Goal: Find specific page/section: Find specific page/section

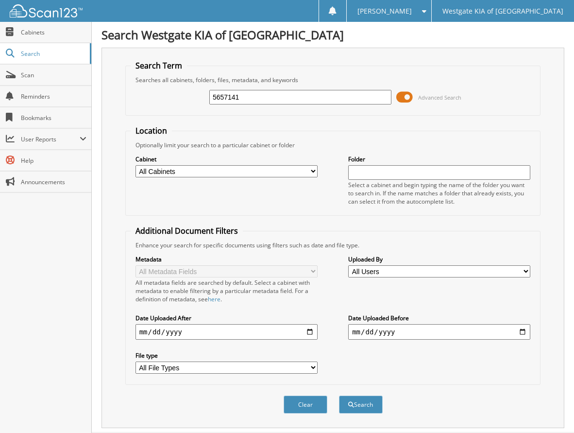
type input "5657141"
click at [339, 395] on button "Search" at bounding box center [361, 404] width 44 height 18
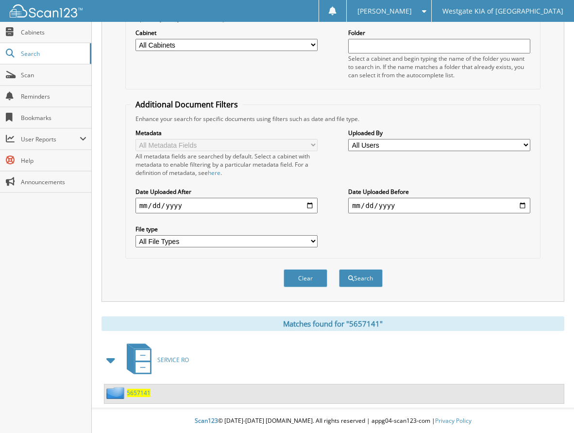
click at [137, 394] on span "5657141" at bounding box center [139, 392] width 24 height 8
